Goal: Task Accomplishment & Management: Manage account settings

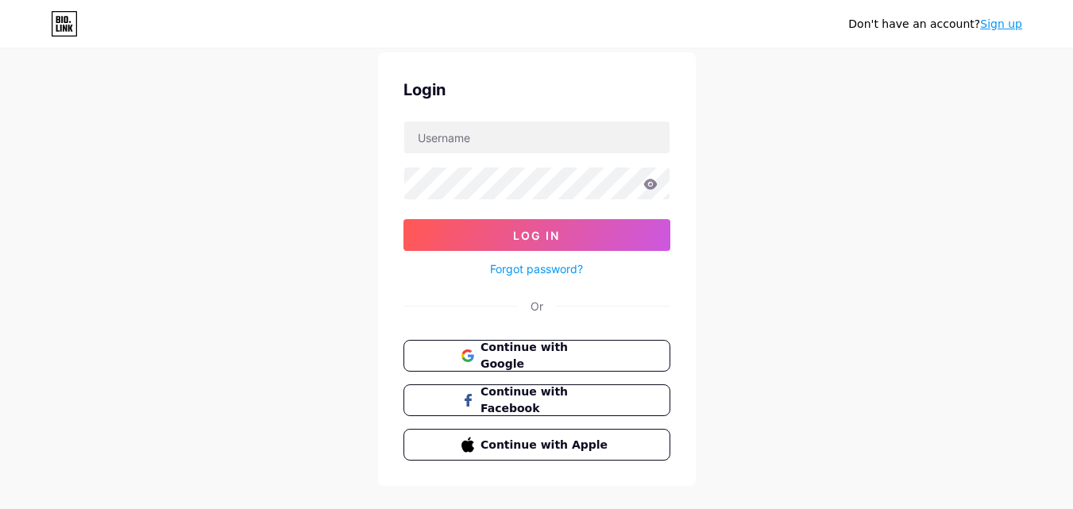
scroll to position [76, 0]
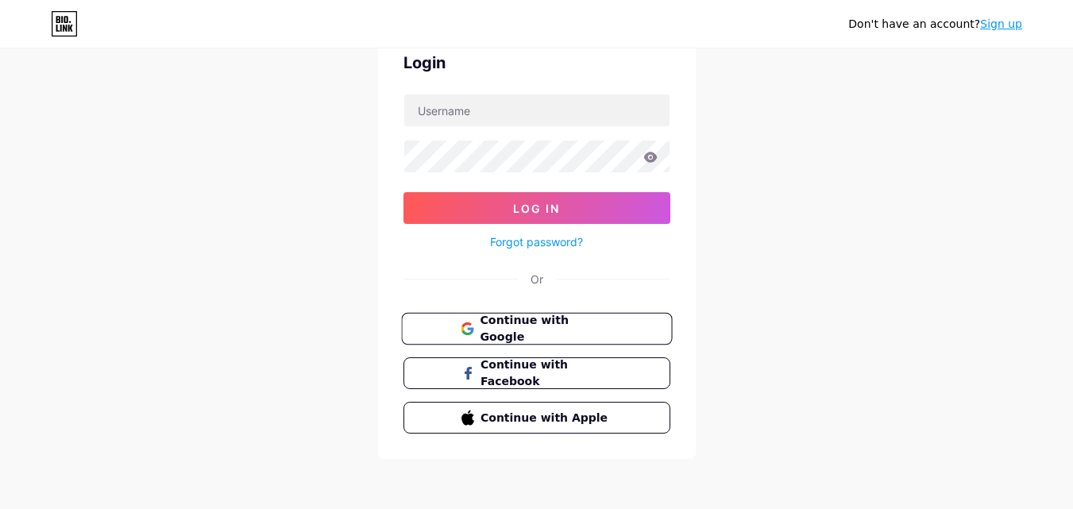
click at [539, 339] on button "Continue with Google" at bounding box center [536, 329] width 271 height 33
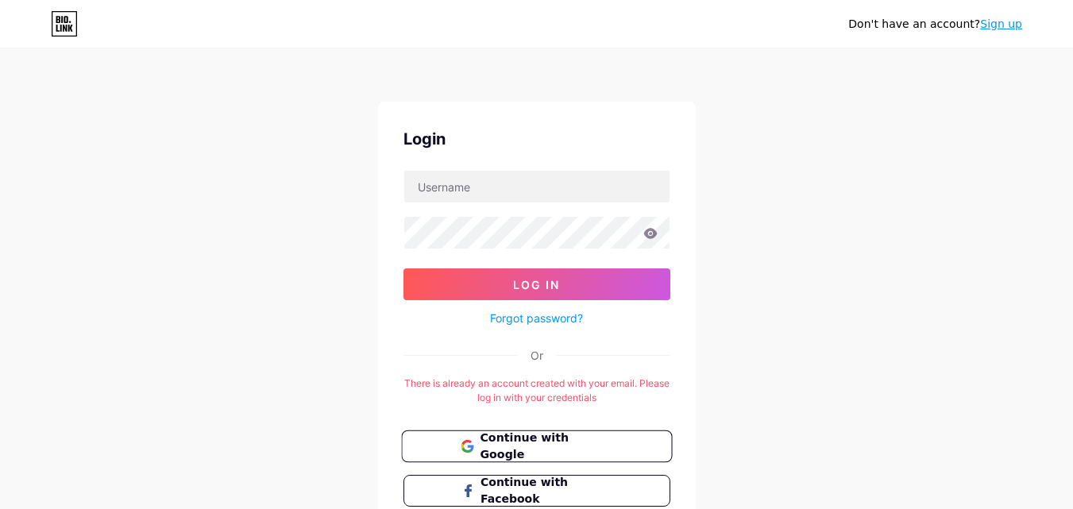
click at [524, 443] on span "Continue with Google" at bounding box center [546, 447] width 133 height 34
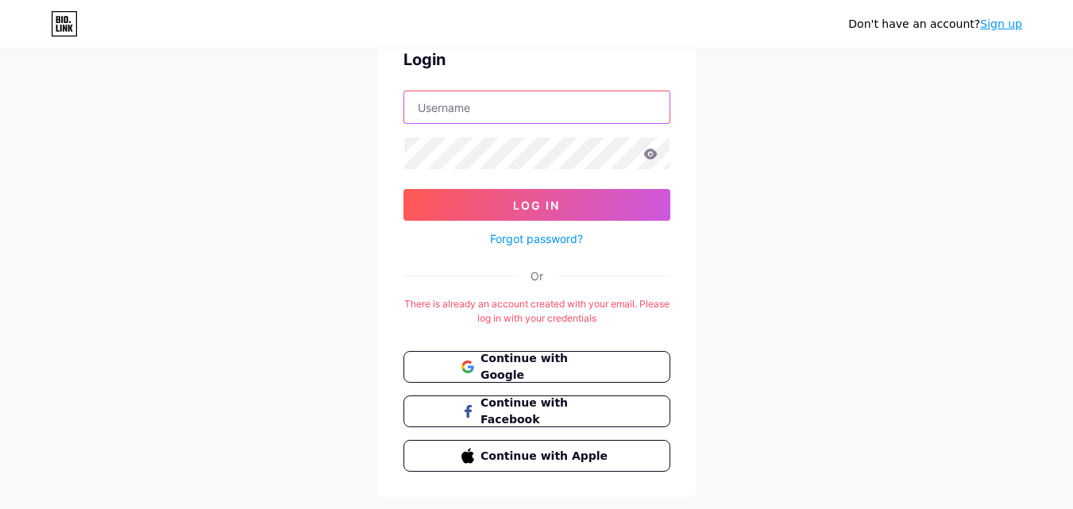
click at [480, 102] on input "text" at bounding box center [536, 107] width 265 height 32
type input "[EMAIL_ADDRESS][DOMAIN_NAME]"
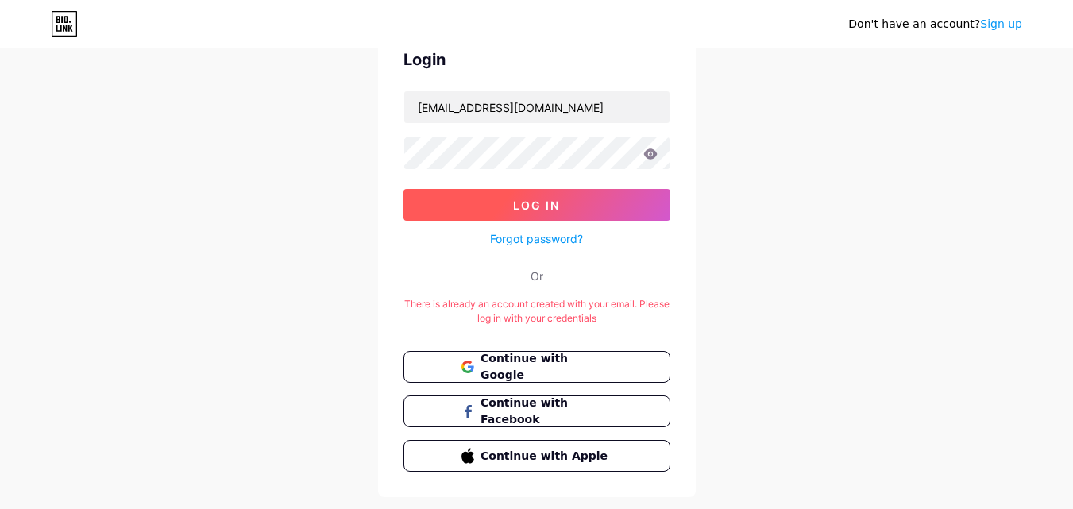
click at [519, 195] on button "Log In" at bounding box center [536, 205] width 267 height 32
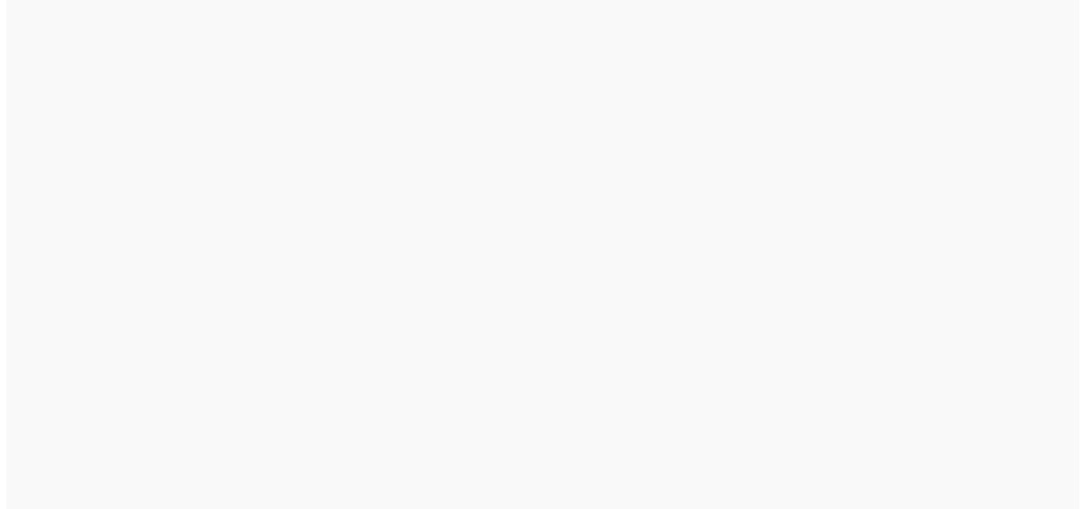
scroll to position [0, 0]
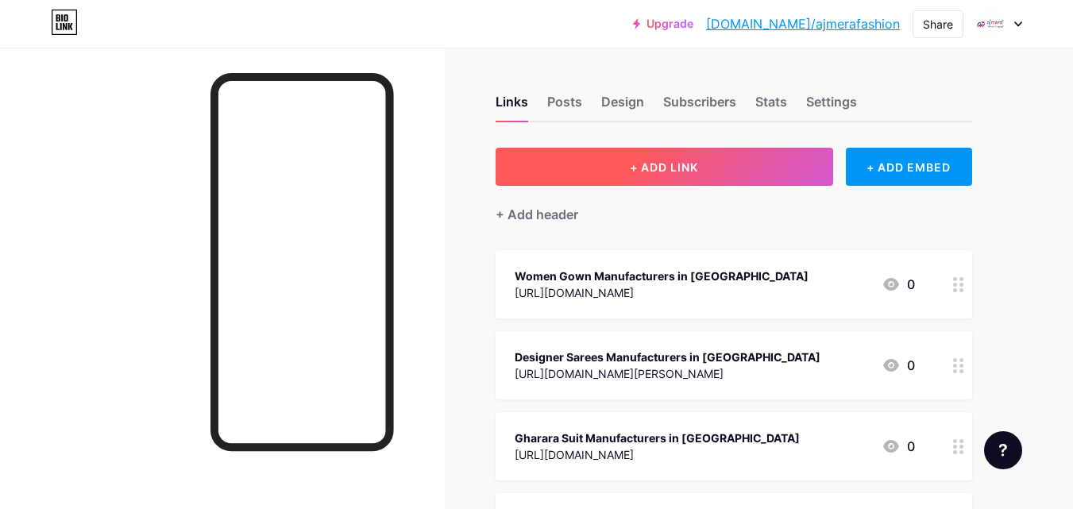
click at [719, 165] on button "+ ADD LINK" at bounding box center [665, 167] width 338 height 38
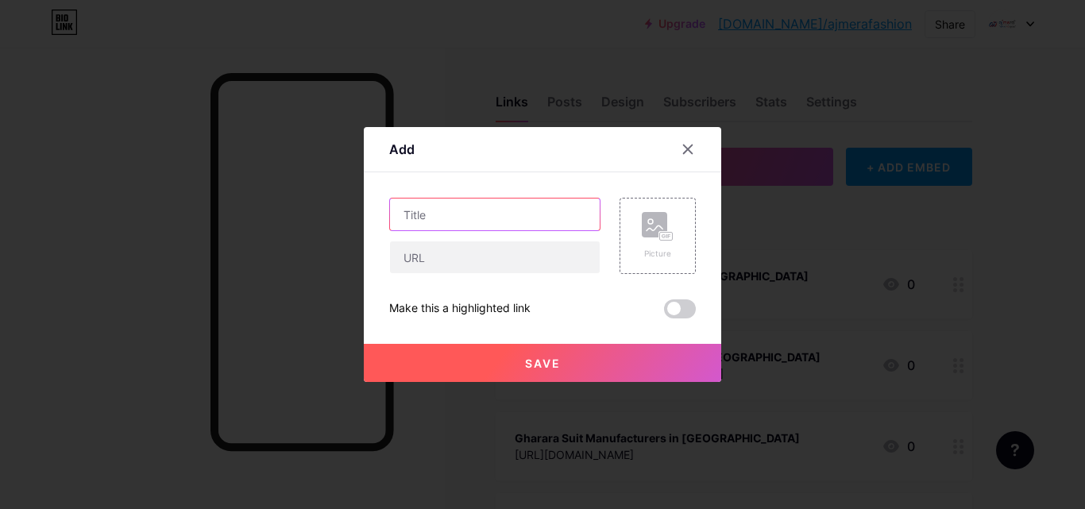
click at [475, 220] on input "text" at bounding box center [495, 215] width 210 height 32
click at [460, 215] on input "text" at bounding box center [495, 215] width 210 height 32
paste input "5 Unique Qualities That Define Gadwal Saree Manufacturers in Telangana"
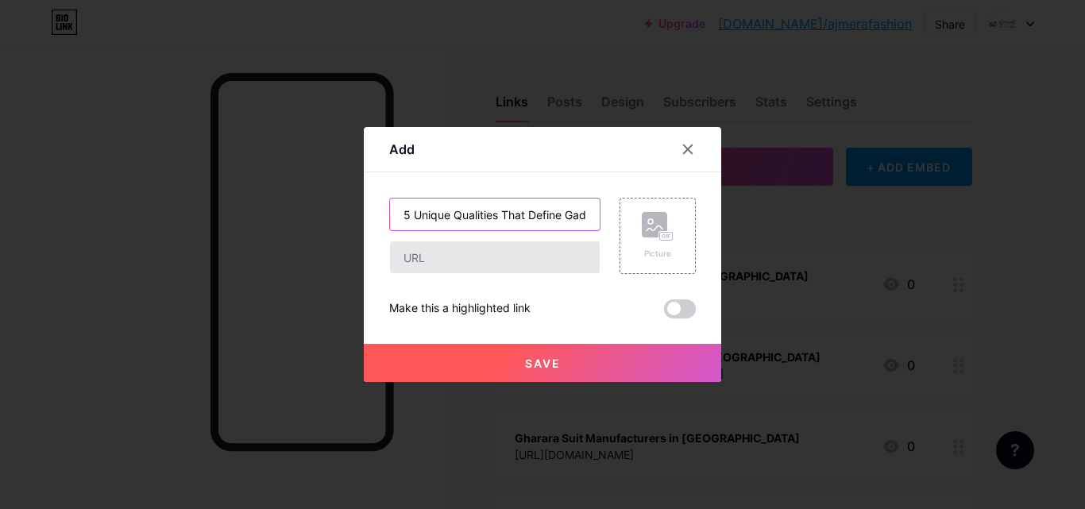
scroll to position [0, 202]
type input "5 Unique Qualities That Define Gadwal Saree Manufacturers in Telangana"
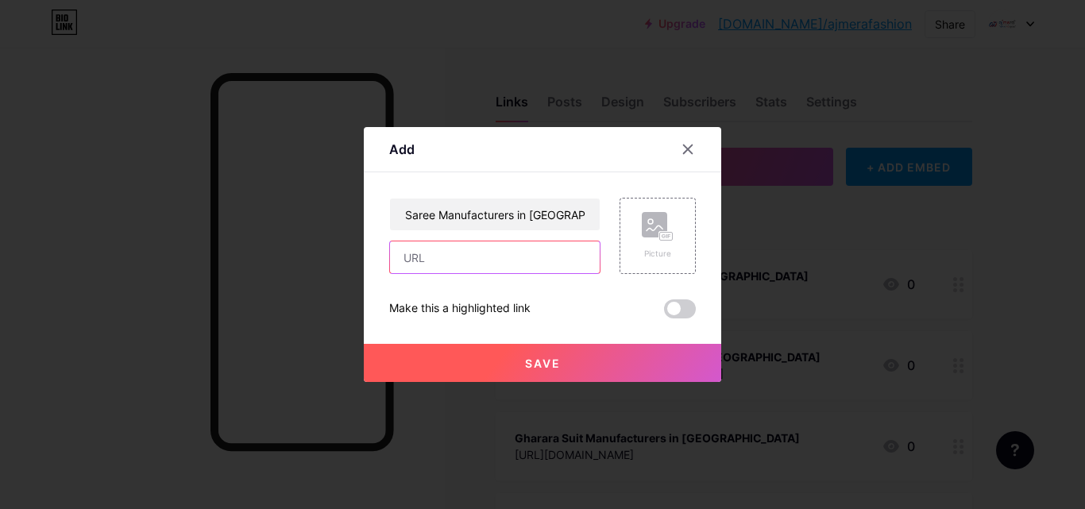
click at [477, 261] on input "text" at bounding box center [495, 257] width 210 height 32
paste input "https://www.ajmerafashion.com/blog/5-unique-qualities-that-define-gadwal-saree-…"
type input "https://www.ajmerafashion.com/blog/5-unique-qualities-that-define-gadwal-saree-…"
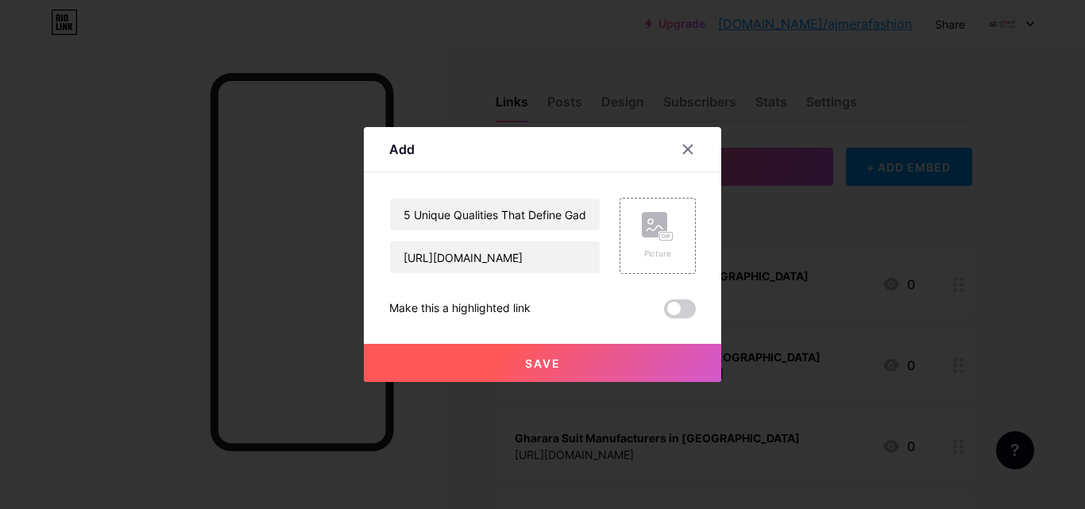
click at [571, 363] on button "Save" at bounding box center [542, 363] width 357 height 38
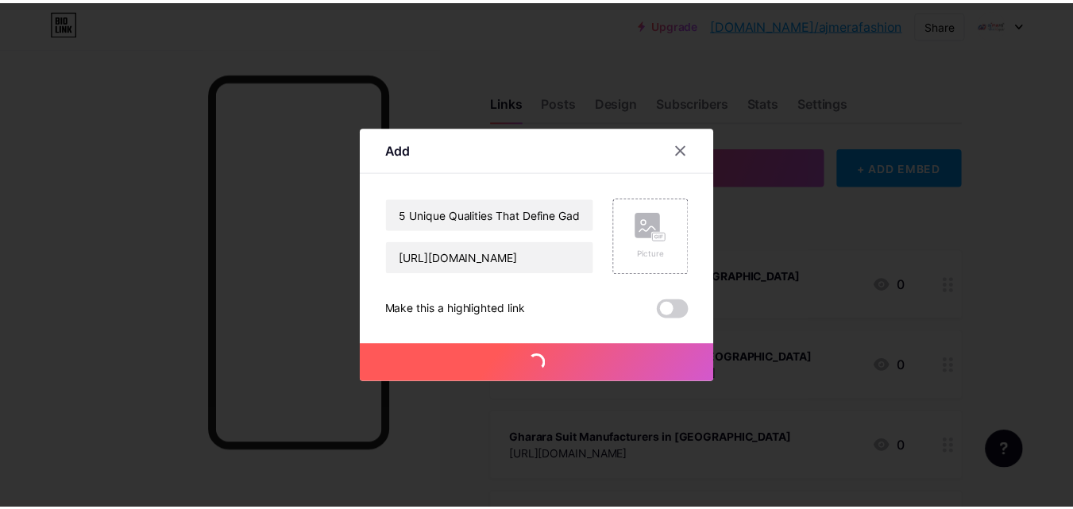
scroll to position [0, 0]
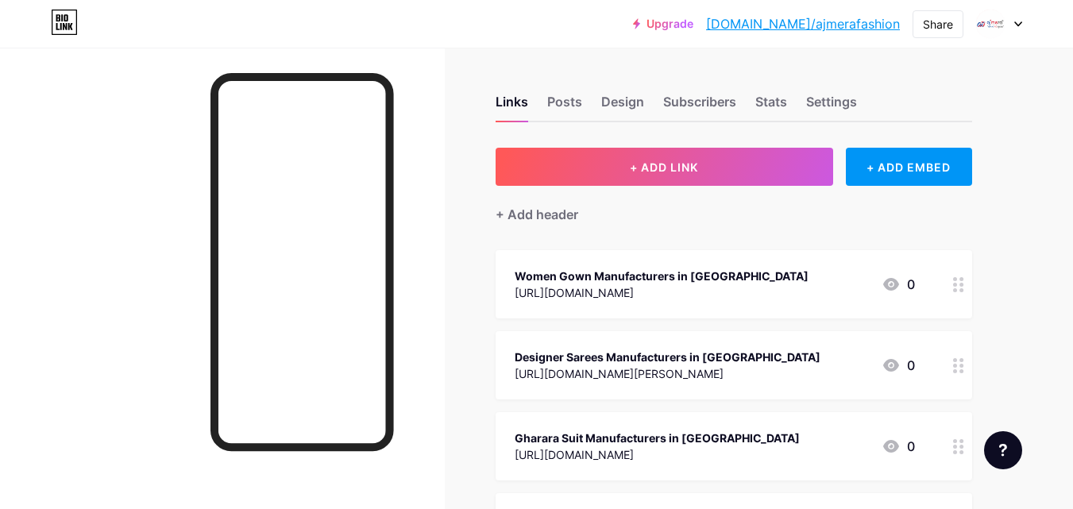
click at [827, 22] on link "bio.link/ajmerafashion" at bounding box center [803, 23] width 194 height 19
